Goal: Information Seeking & Learning: Compare options

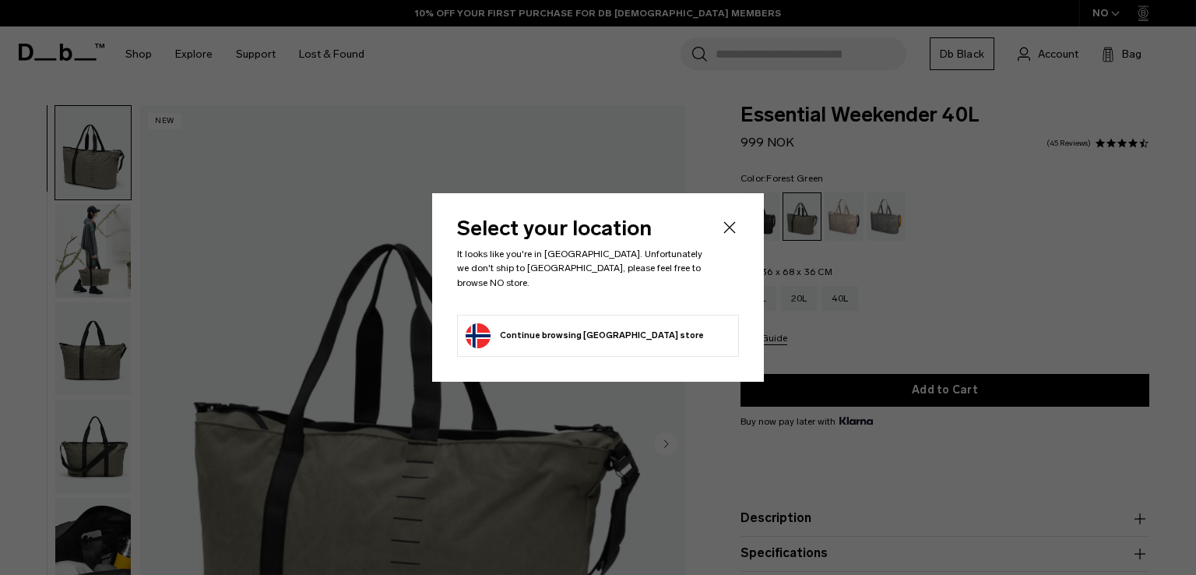
click at [729, 231] on icon "Close" at bounding box center [729, 227] width 19 height 19
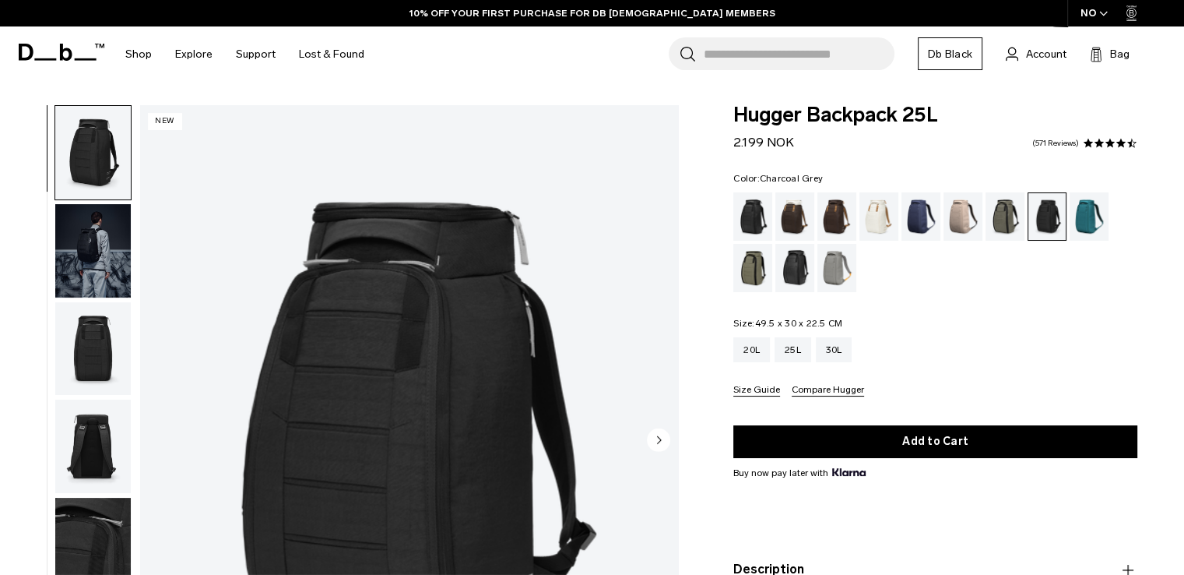
click at [459, 325] on img "1 / 9" at bounding box center [409, 441] width 538 height 672
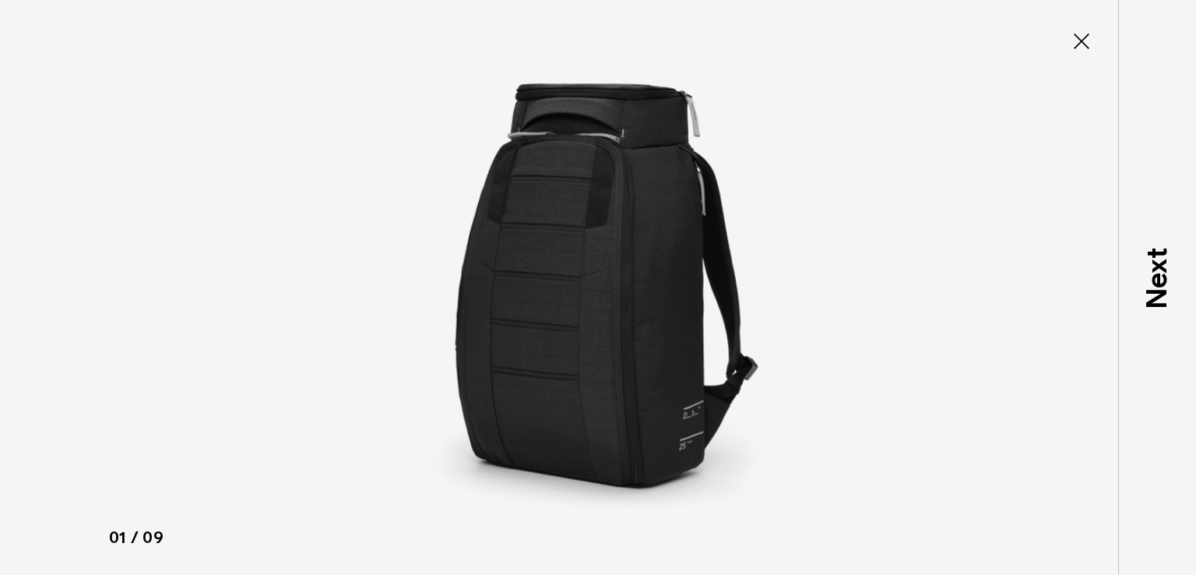
click at [1088, 29] on icon at bounding box center [1081, 41] width 25 height 25
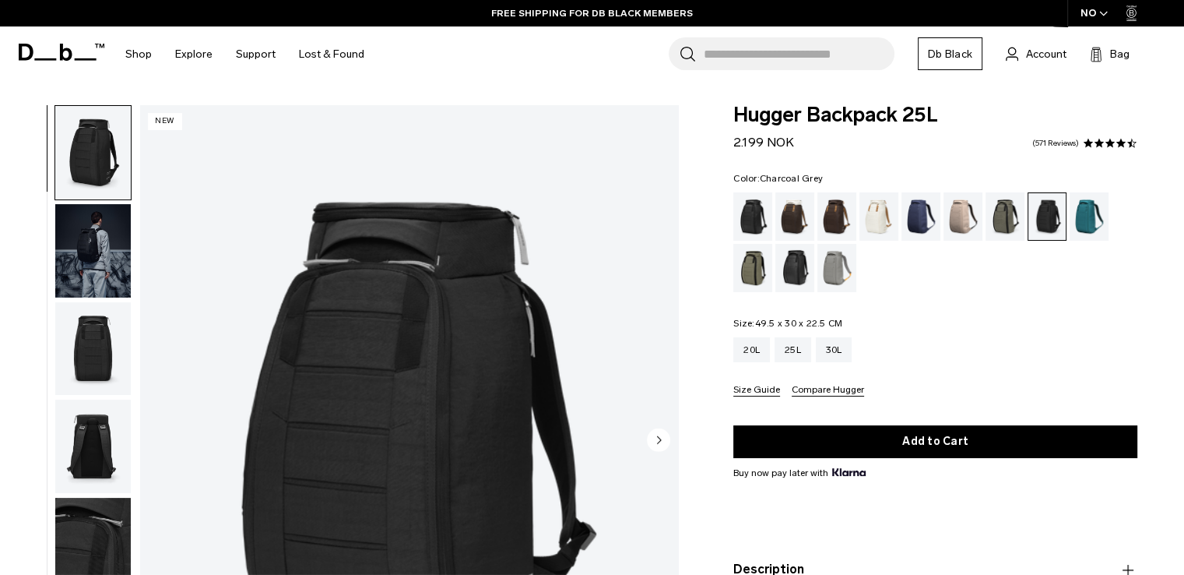
click at [948, 278] on ul at bounding box center [935, 242] width 404 height 100
click at [405, 280] on img "1 / 9" at bounding box center [409, 441] width 538 height 672
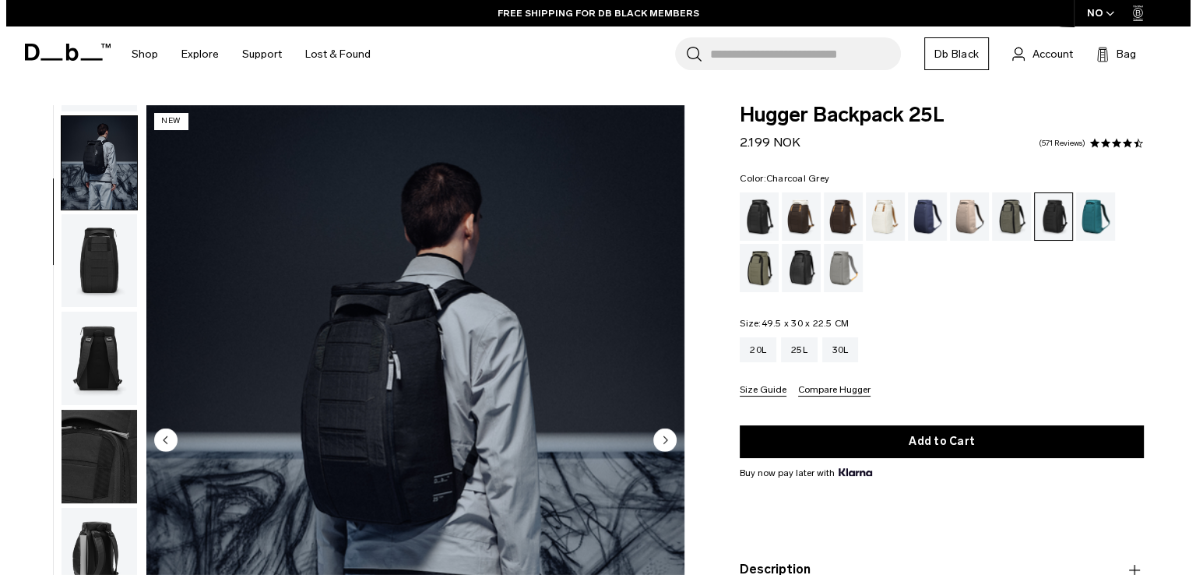
scroll to position [98, 0]
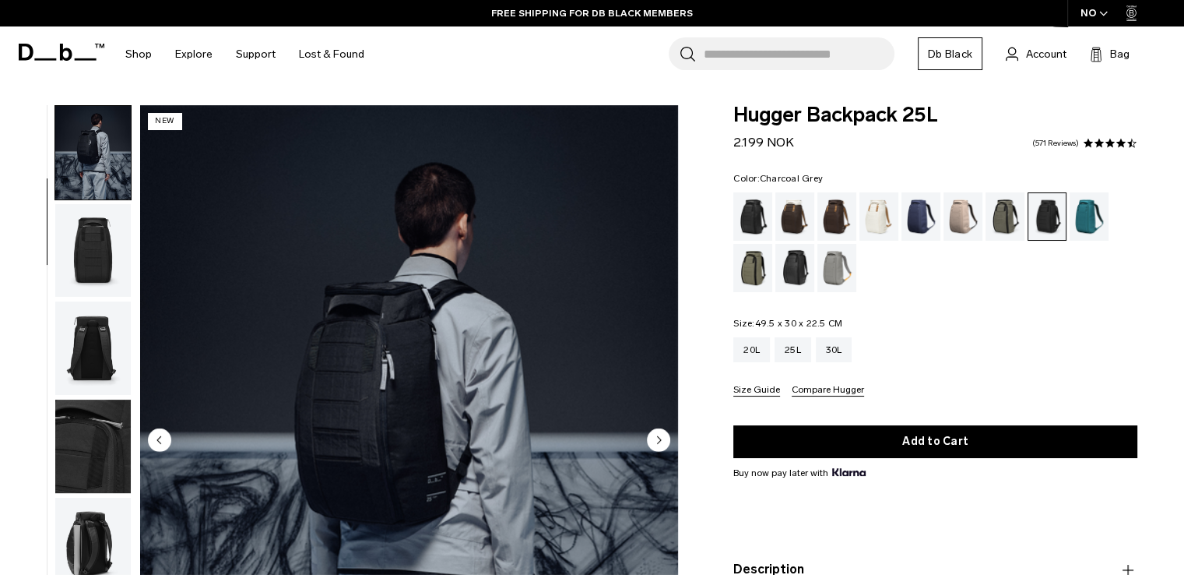
click at [445, 278] on img "2 / 9" at bounding box center [409, 441] width 538 height 672
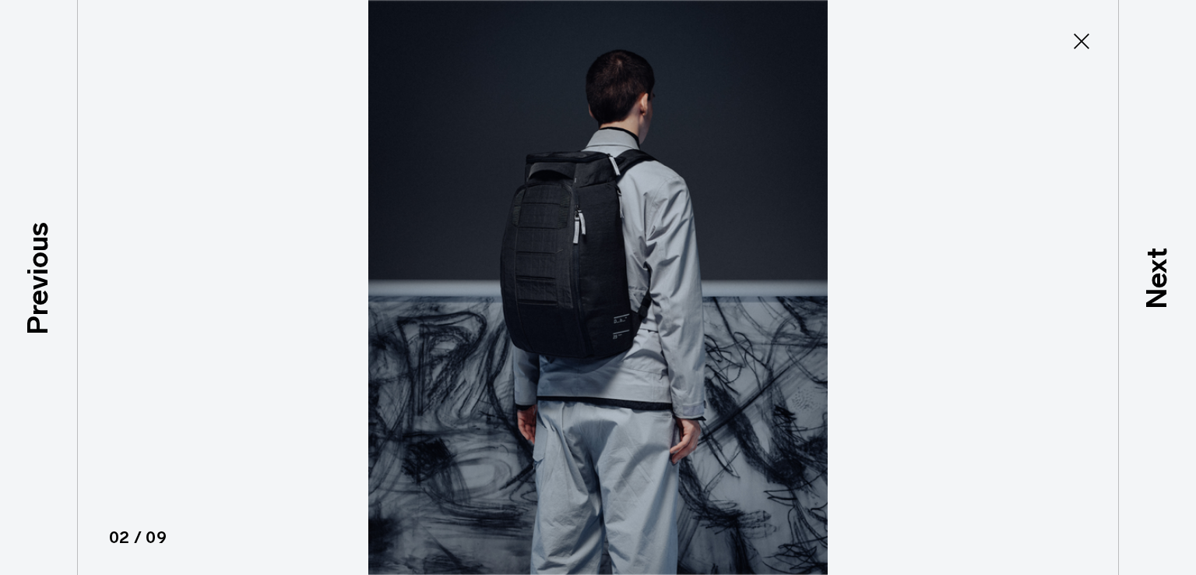
type button "Close"
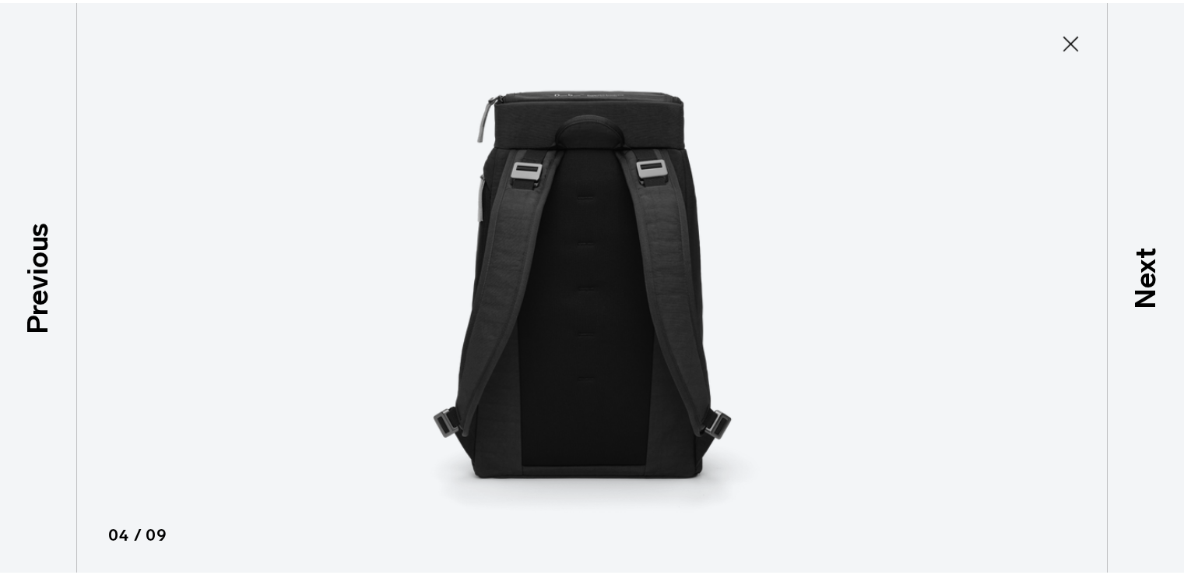
scroll to position [198, 0]
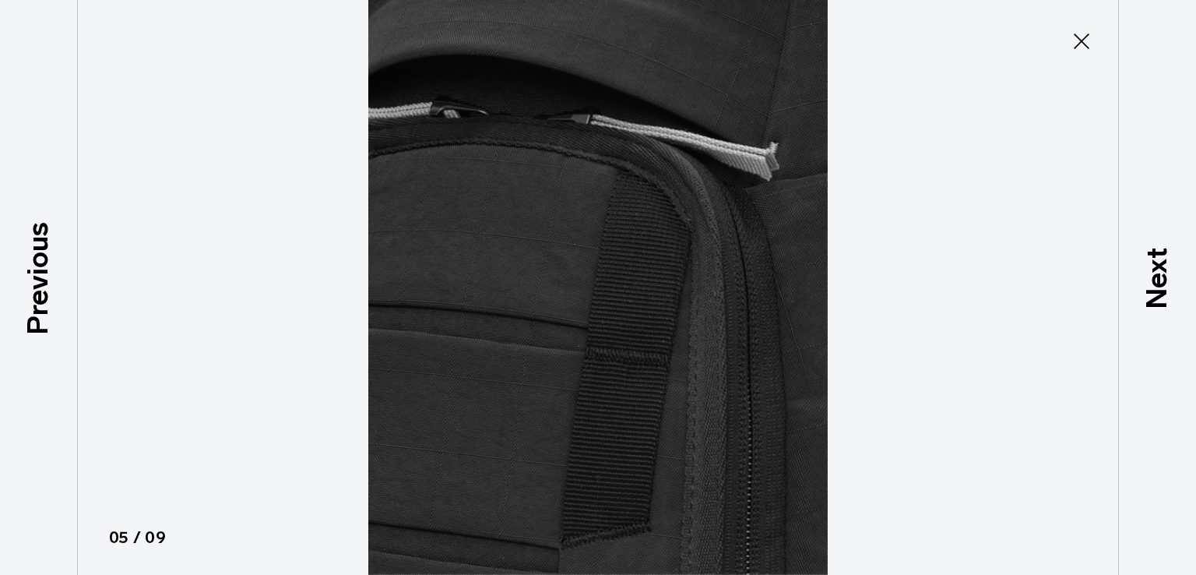
click at [546, 230] on img at bounding box center [598, 287] width 701 height 575
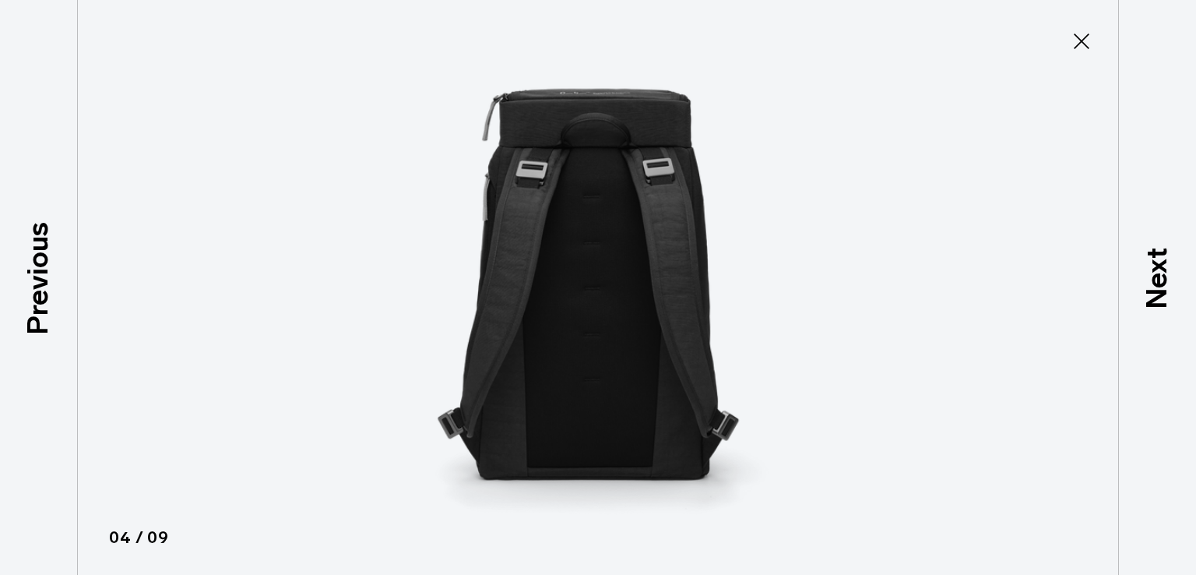
click at [546, 230] on img at bounding box center [598, 287] width 701 height 575
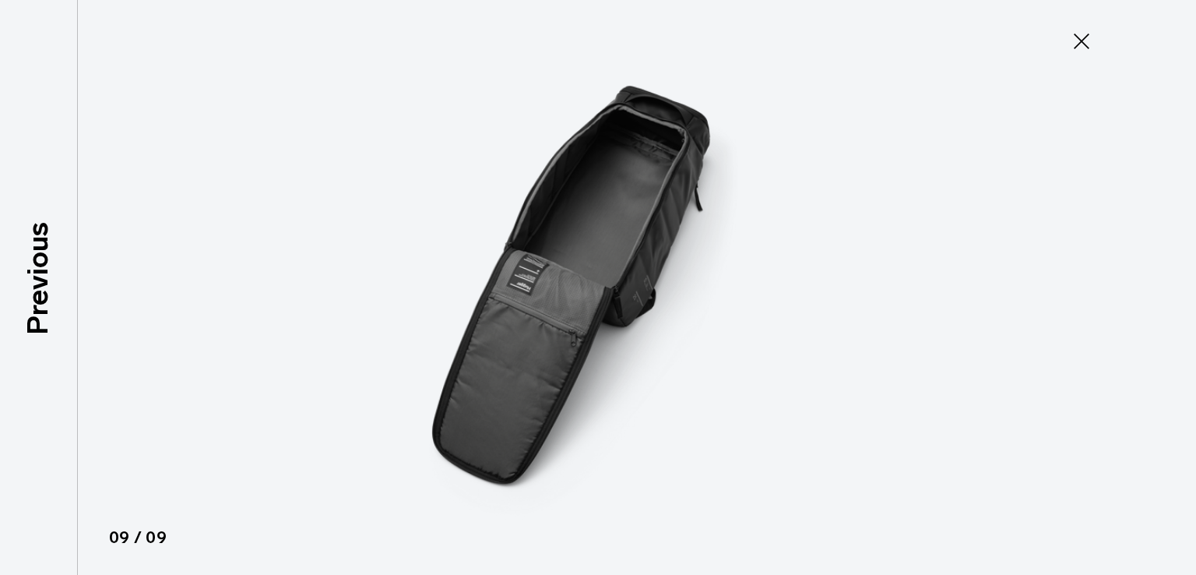
click at [1087, 47] on icon at bounding box center [1082, 41] width 16 height 16
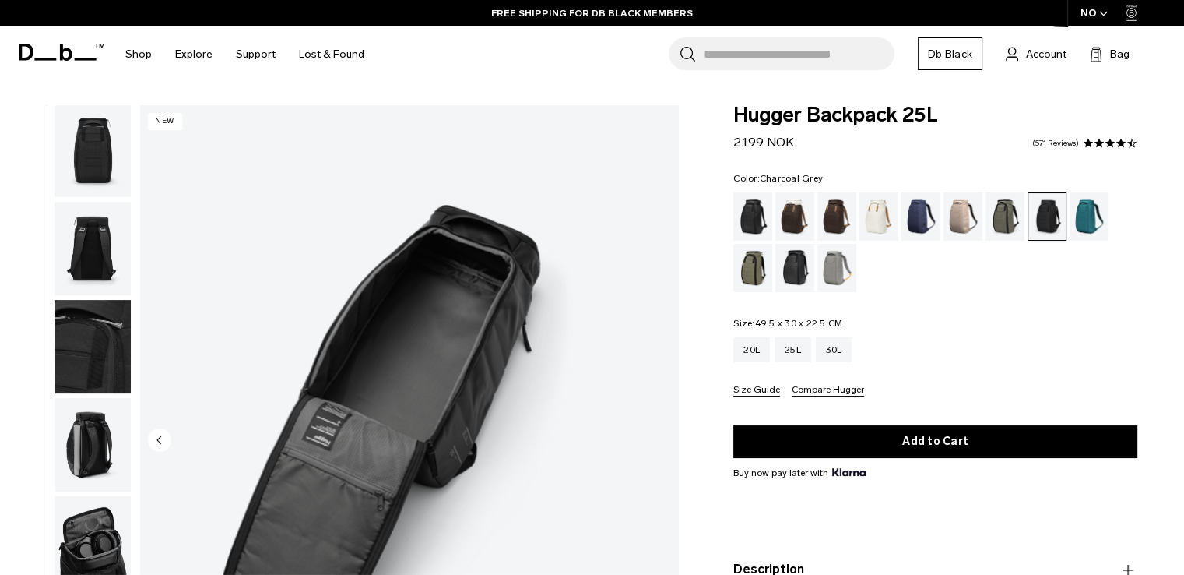
click at [984, 307] on div "Color: Charcoal Grey Out of stock Size: 49.5 x 30 x 22.5 CM Out of stock 20L 25…" at bounding box center [935, 285] width 404 height 223
click at [832, 222] on div "Espresso" at bounding box center [838, 216] width 40 height 48
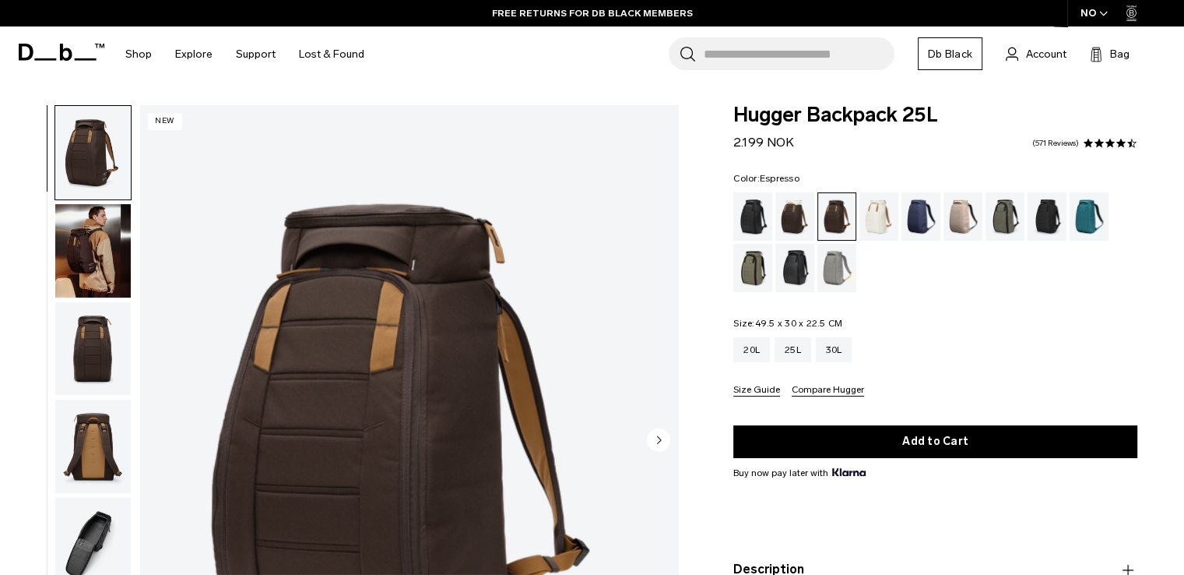
click at [426, 310] on img "1 / 9" at bounding box center [409, 441] width 538 height 672
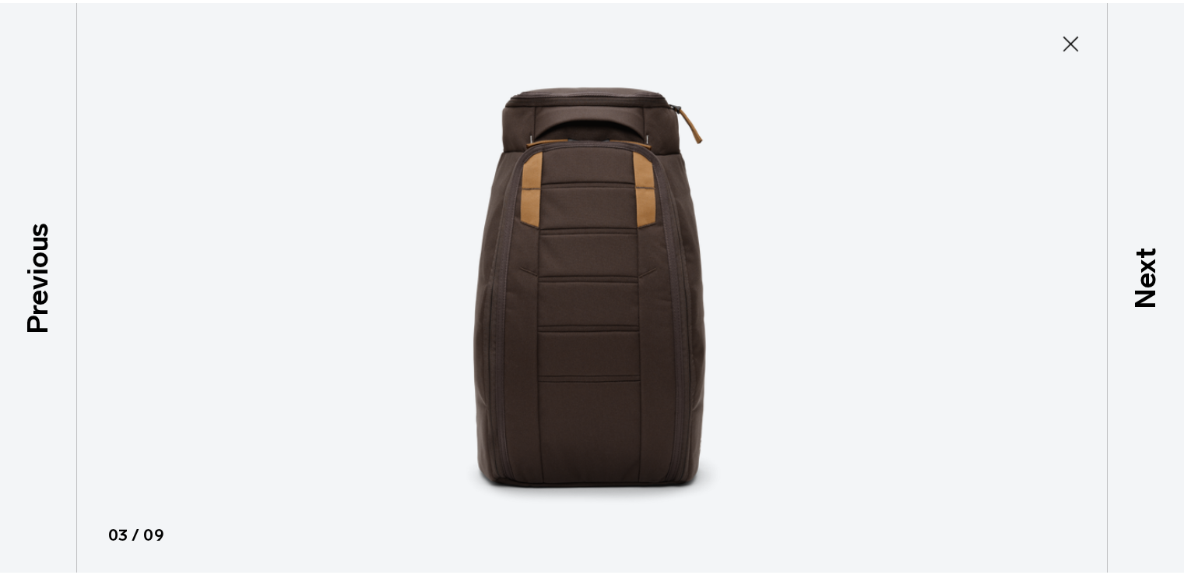
scroll to position [198, 0]
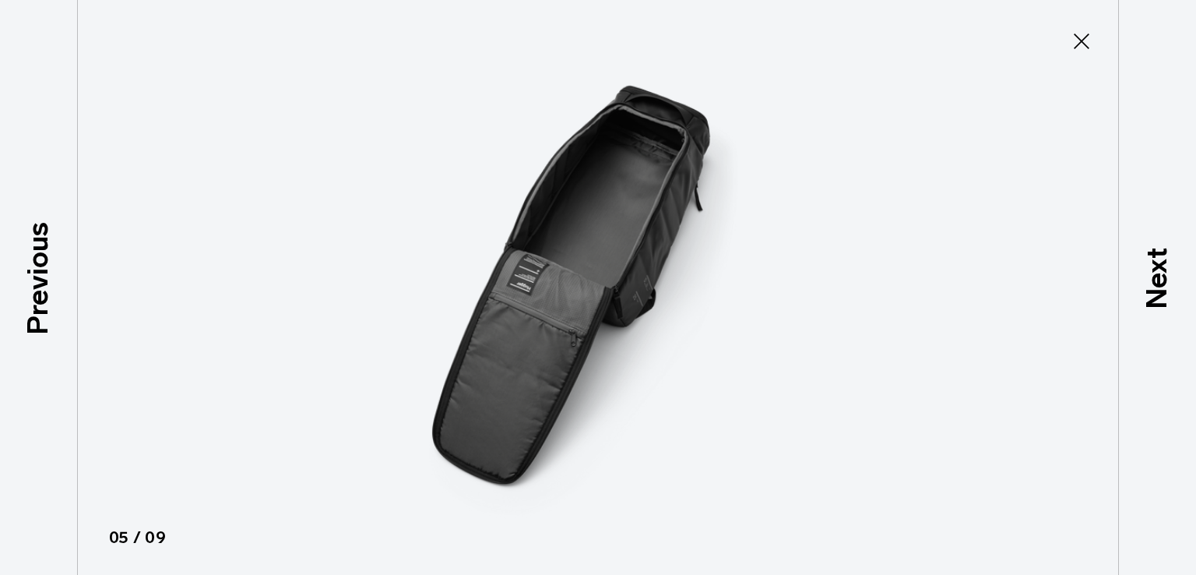
click at [1099, 41] on button "Close" at bounding box center [1081, 41] width 51 height 33
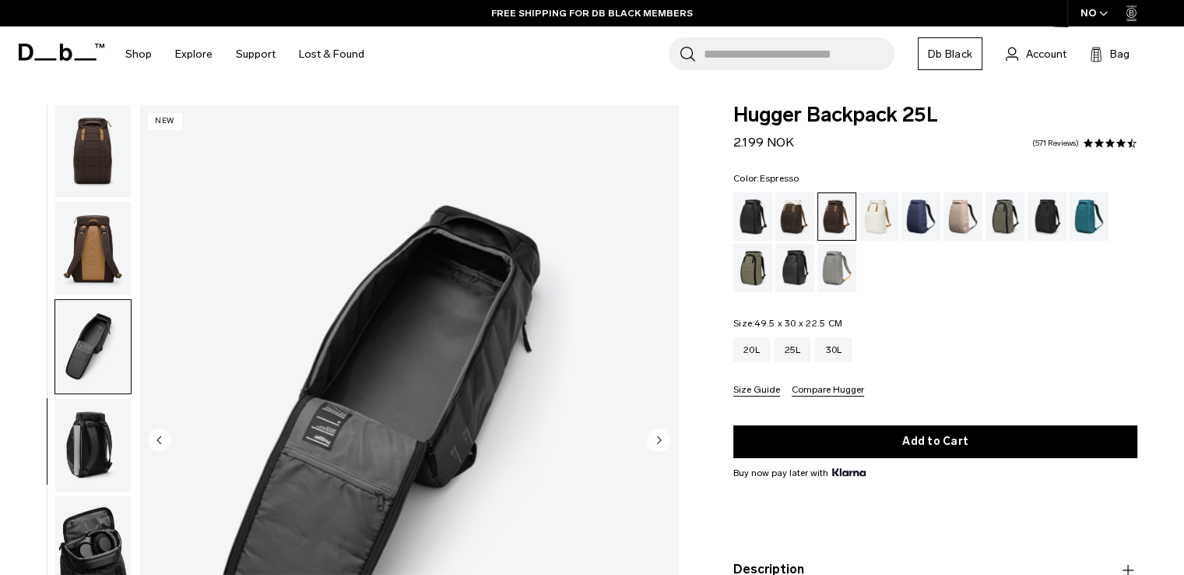
click at [1092, 44] on div "Search for Bags, Luggage... Search Close Trending Products All Products Hugger …" at bounding box center [774, 53] width 796 height 55
click at [833, 353] on div "30L" at bounding box center [834, 349] width 37 height 25
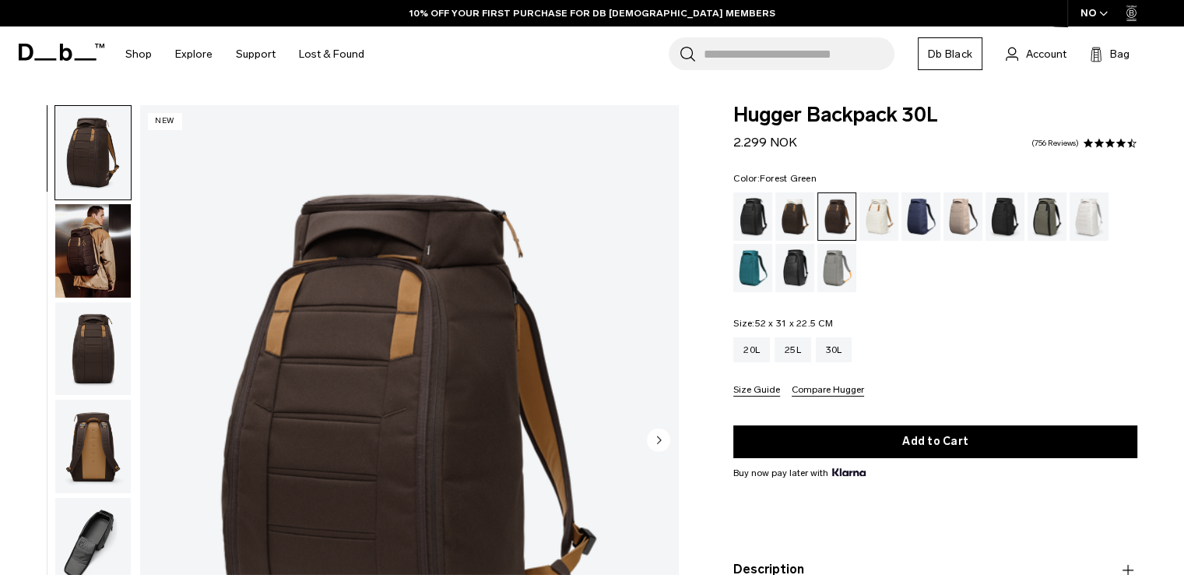
click at [1044, 219] on div "Forest Green" at bounding box center [1048, 216] width 40 height 48
click at [1011, 223] on div "Charcoal Grey" at bounding box center [1006, 216] width 40 height 48
click at [1008, 222] on div "Charcoal Grey" at bounding box center [1006, 216] width 40 height 48
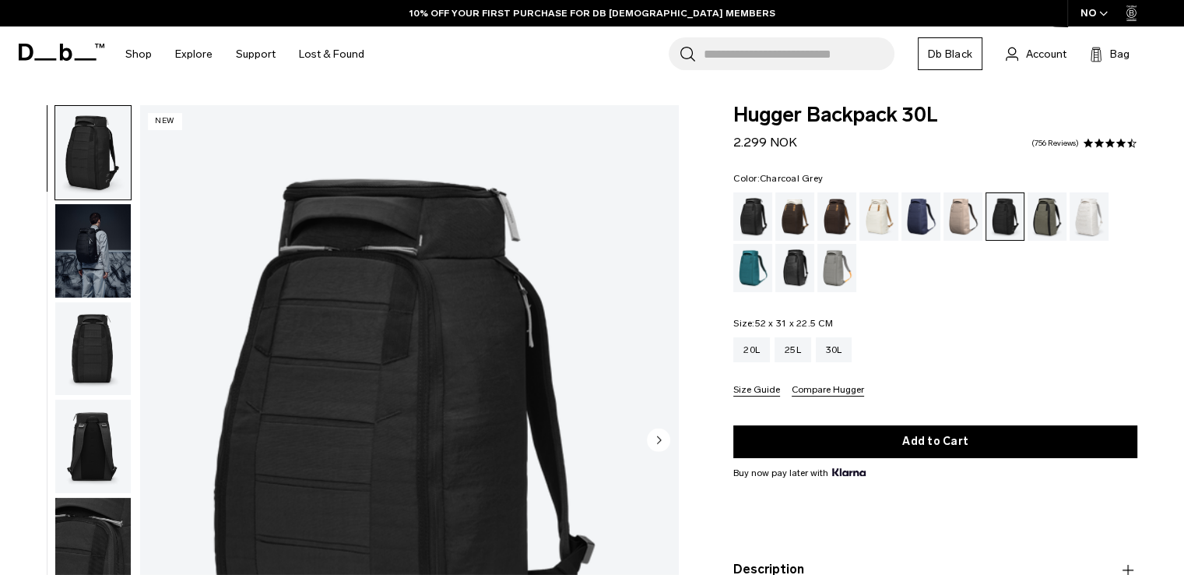
drag, startPoint x: 1031, startPoint y: 321, endPoint x: 1012, endPoint y: 331, distance: 21.3
click at [1031, 321] on fieldset "Size: 52 x 31 x 22.5 CM Out of stock 20L 25L 30L Size Guide Compare Hugger" at bounding box center [935, 357] width 404 height 78
